Goal: Transaction & Acquisition: Purchase product/service

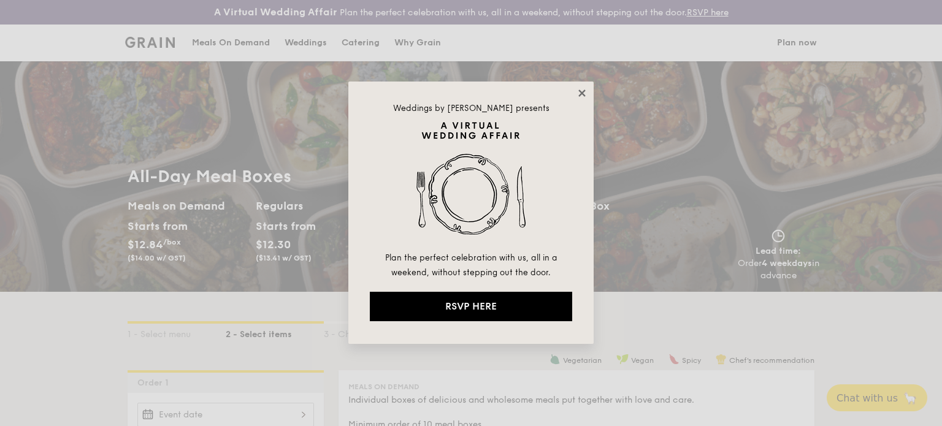
click at [583, 98] on icon at bounding box center [582, 93] width 11 height 11
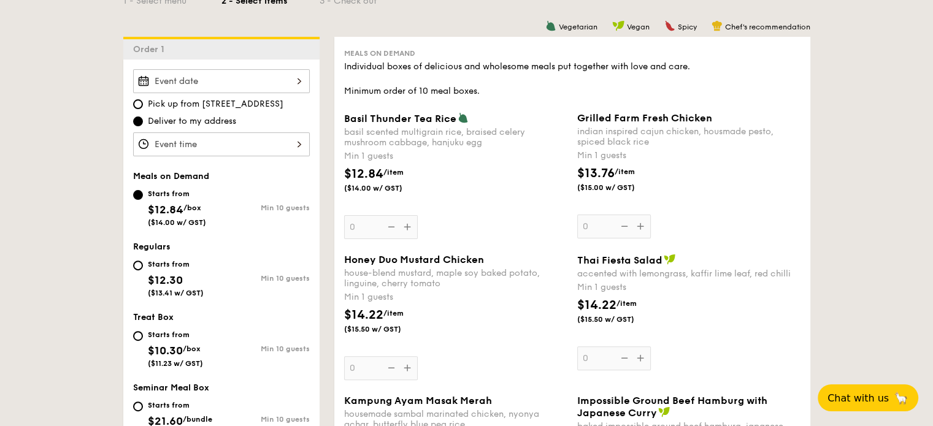
scroll to position [368, 0]
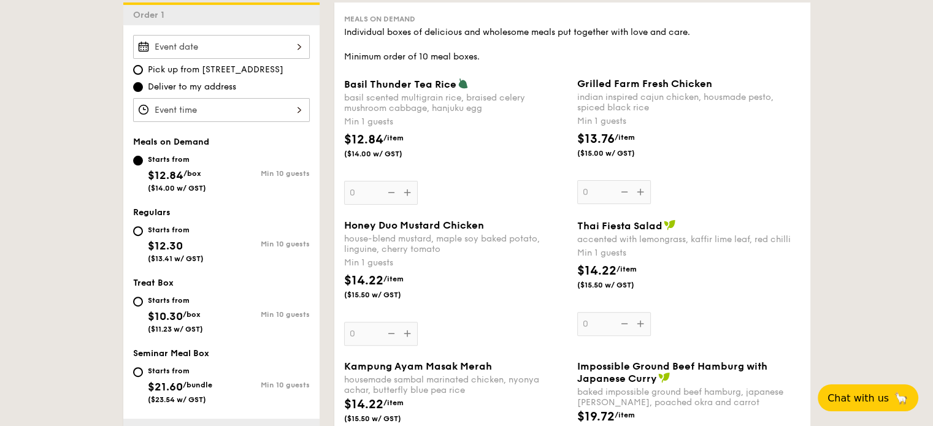
click at [142, 237] on div "Starts from $12.30 ($13.41 w/ GST)" at bounding box center [177, 243] width 88 height 40
click at [142, 236] on input "Starts from $12.30 ($13.41 w/ GST) Min 10 guests" at bounding box center [138, 231] width 10 height 10
radio input "true"
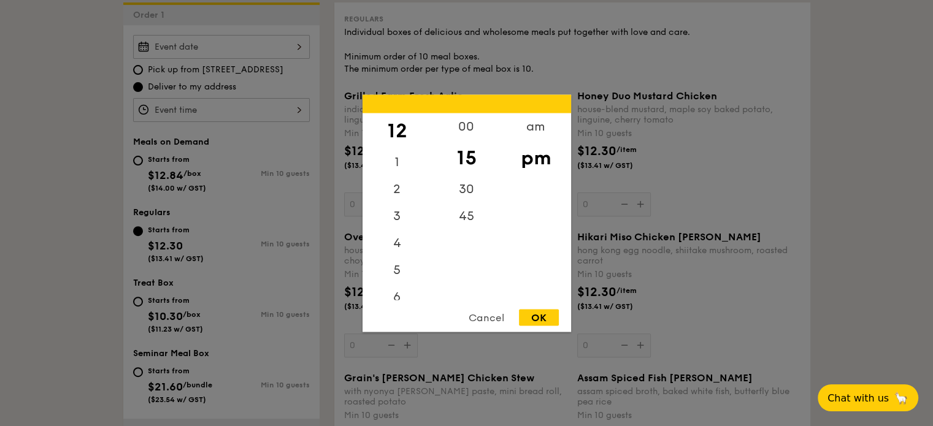
click at [165, 110] on div "12 1 2 3 4 5 6 7 8 9 10 11 00 15 30 45 am pm Cancel OK" at bounding box center [221, 110] width 177 height 24
click at [445, 132] on div "00" at bounding box center [466, 131] width 69 height 36
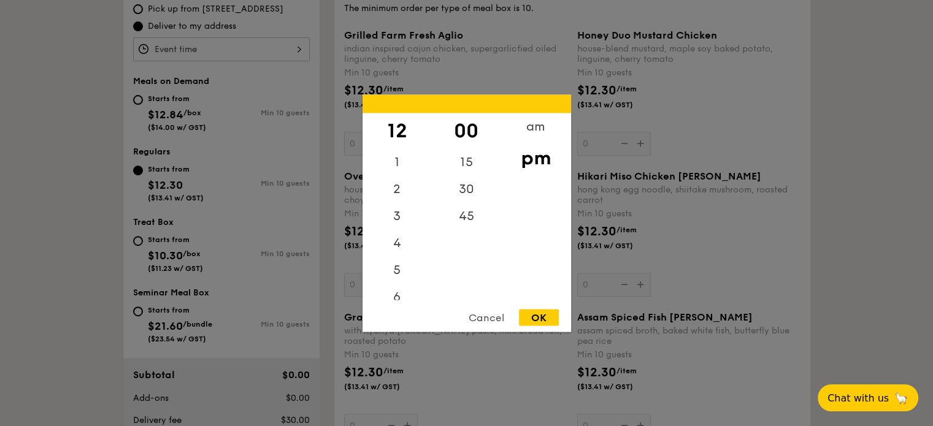
scroll to position [429, 0]
click at [531, 318] on div "OK" at bounding box center [539, 317] width 40 height 17
type input "12:00PM"
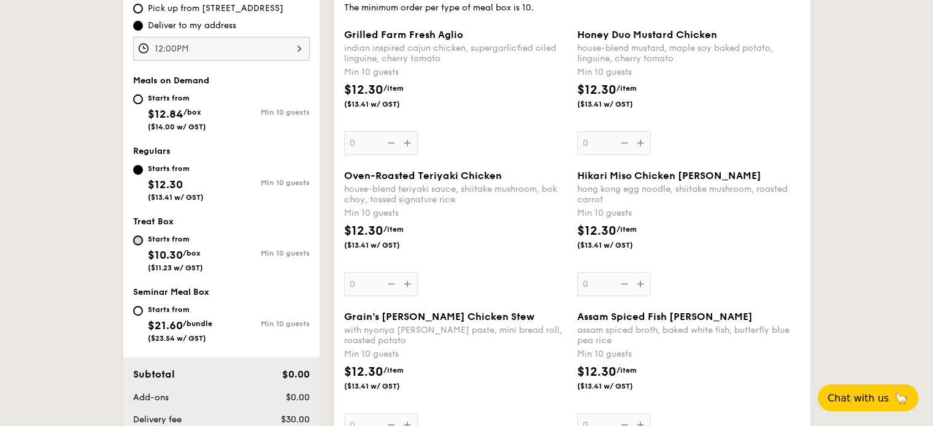
click at [140, 237] on input "Starts from $10.30 /box ($11.23 w/ GST) Min 10 guests" at bounding box center [138, 241] width 10 height 10
radio input "true"
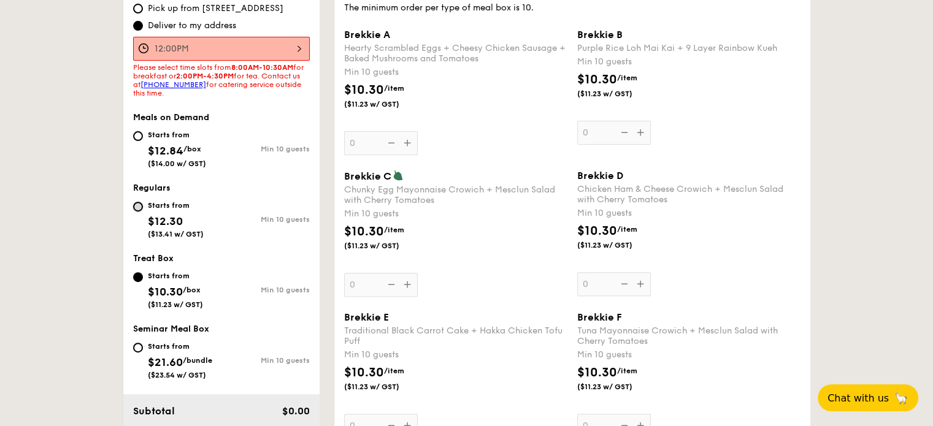
click at [135, 208] on input "Starts from $12.30 ($13.41 w/ GST) Min 10 guests" at bounding box center [138, 207] width 10 height 10
radio input "true"
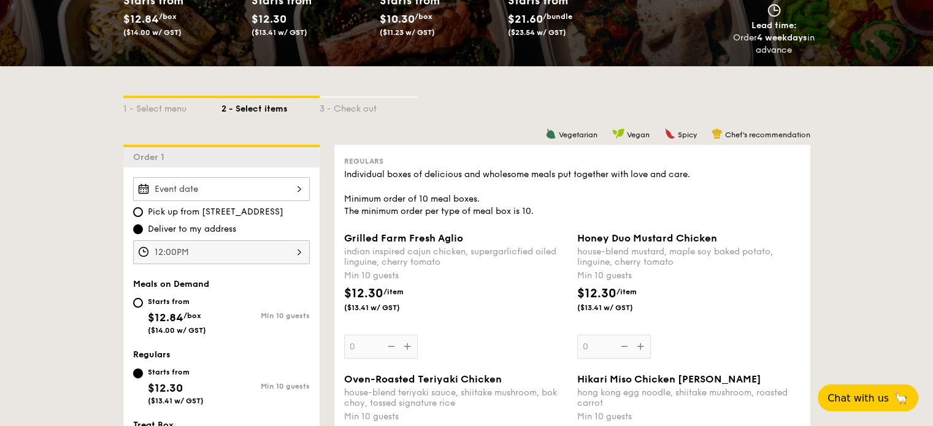
scroll to position [245, 0]
